Goal: Task Accomplishment & Management: Manage account settings

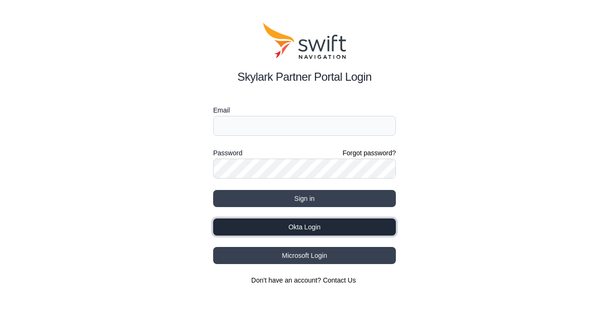
click at [314, 227] on button "Okta Login" at bounding box center [304, 227] width 183 height 17
click at [341, 232] on button "Okta Login" at bounding box center [304, 227] width 183 height 17
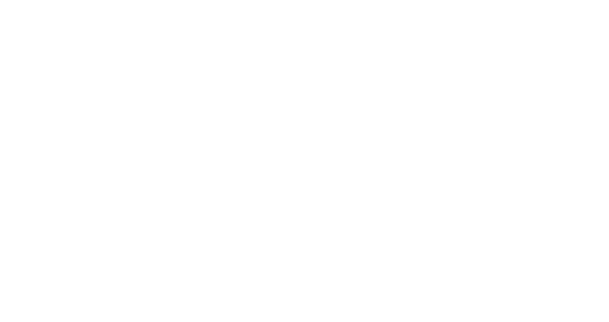
select select
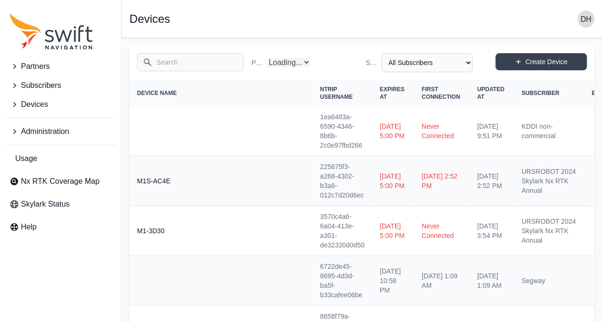
select select "Partner Name"
click at [211, 67] on input "Search" at bounding box center [190, 62] width 107 height 18
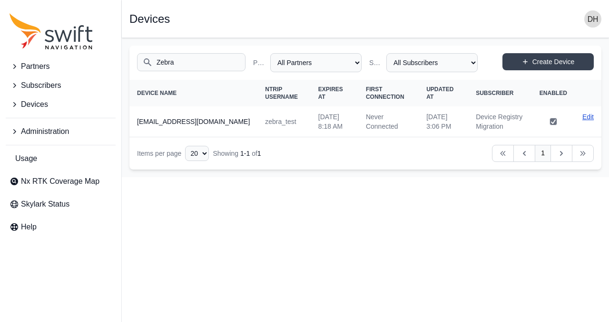
type input "Zebra"
click at [593, 116] on link "Edit" at bounding box center [587, 117] width 11 height 10
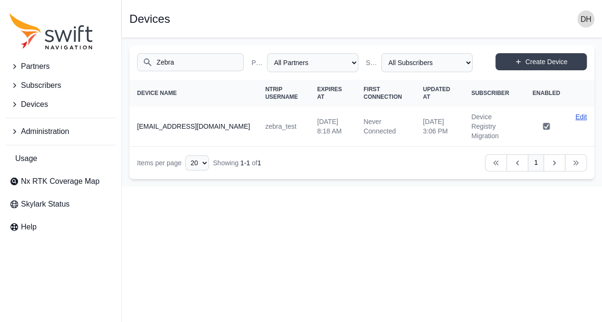
select select "ab3272ce-40d0-4c94-a524-96a758ab755c"
select select "7e8434a2-c6ea-49f0-86b6-41d2490d7345"
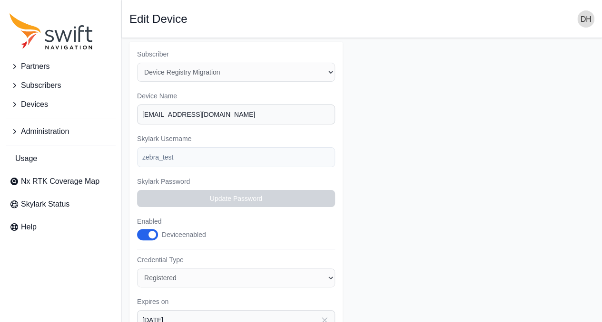
scroll to position [160, 0]
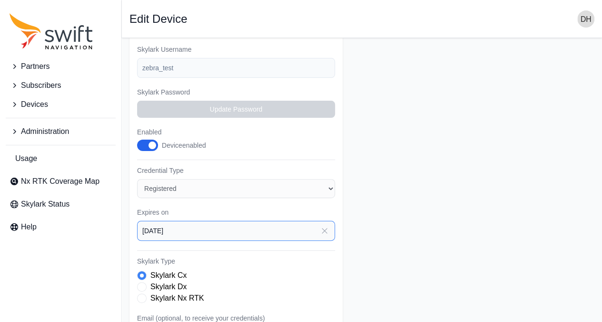
click at [213, 224] on input "2025-10-14" at bounding box center [236, 231] width 198 height 20
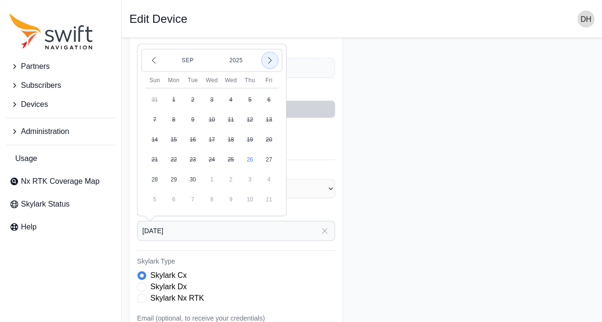
click at [271, 58] on icon "button" at bounding box center [270, 61] width 10 height 10
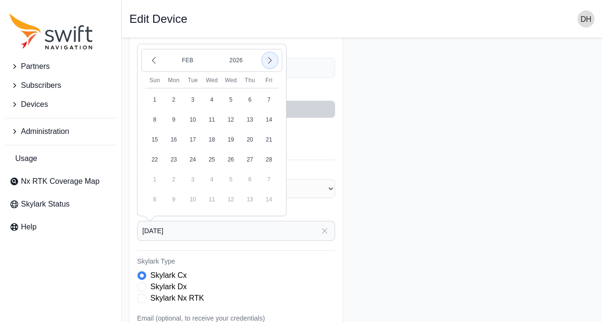
click at [271, 58] on icon "button" at bounding box center [270, 61] width 10 height 10
click at [152, 56] on icon "button" at bounding box center [154, 61] width 10 height 10
click at [231, 135] on button "15" at bounding box center [230, 139] width 19 height 19
type input "2026-01-15"
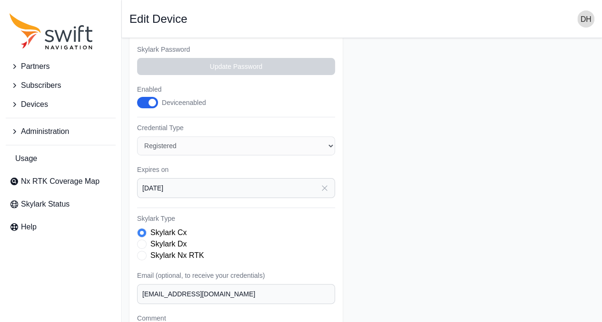
scroll to position [302, 0]
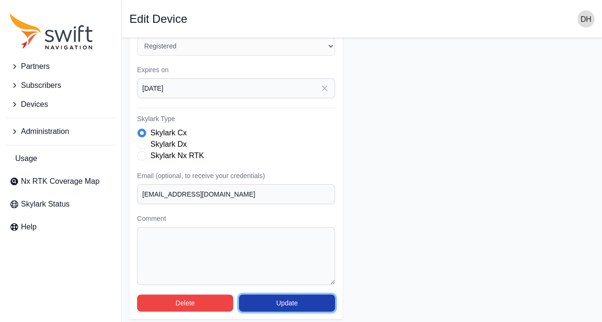
click at [289, 295] on button "Update" at bounding box center [287, 303] width 96 height 17
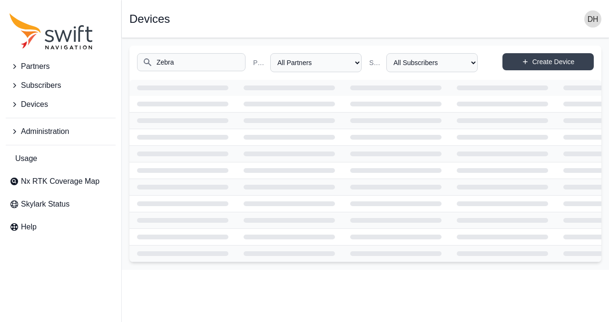
click at [202, 65] on input "Zebra" at bounding box center [191, 62] width 108 height 18
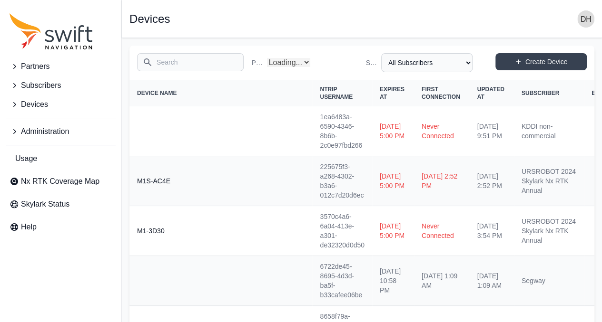
select select "Partner Name"
click at [195, 62] on input "Search" at bounding box center [190, 62] width 107 height 18
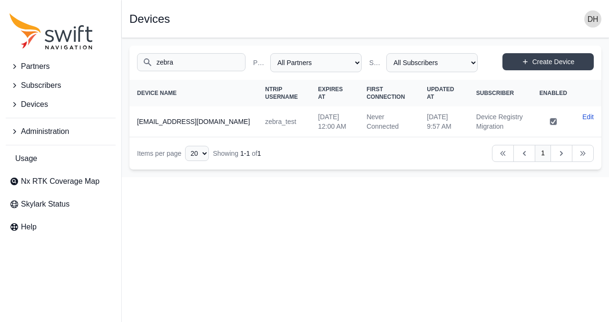
type input "zebra"
drag, startPoint x: 137, startPoint y: 120, endPoint x: 198, endPoint y: 124, distance: 60.5
click at [198, 124] on th "[EMAIL_ADDRESS][DOMAIN_NAME]" at bounding box center [193, 122] width 128 height 31
copy th "[EMAIL_ADDRESS][DOMAIN_NAME]"
